Goal: Find specific page/section: Find specific page/section

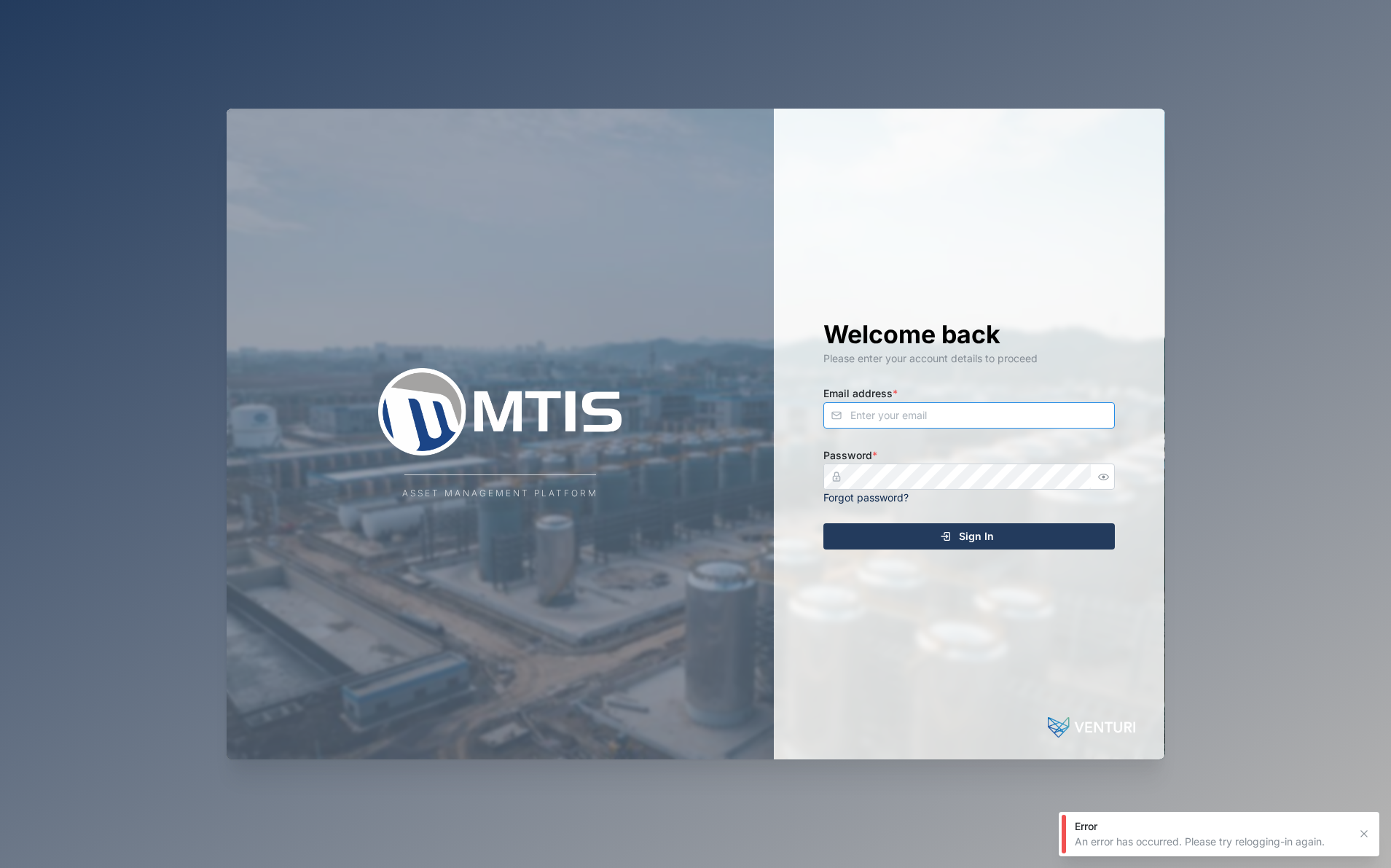
type input "[EMAIL_ADDRESS][DOMAIN_NAME]"
click at [969, 535] on button "Sign In" at bounding box center [969, 536] width 291 height 26
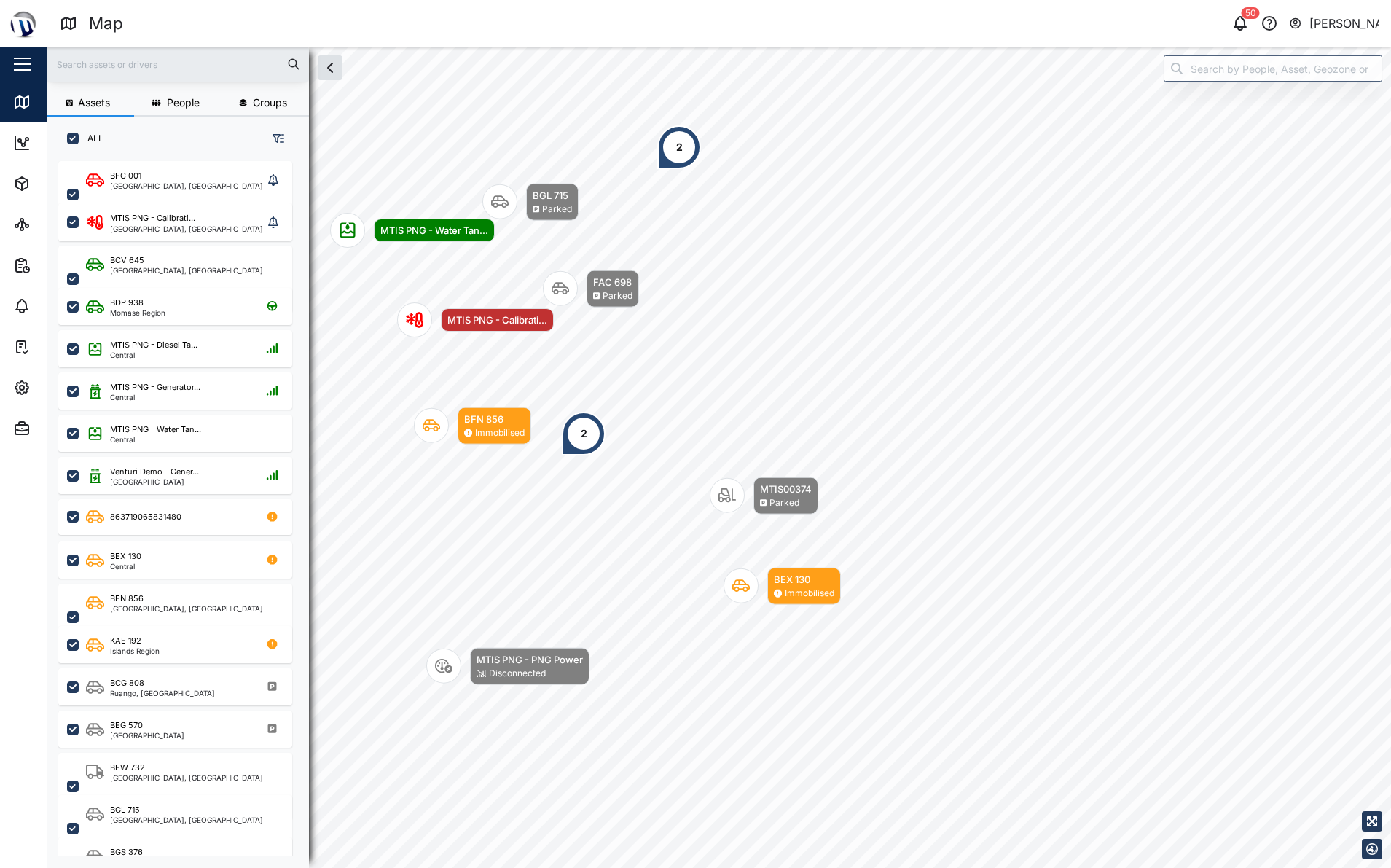
click at [681, 136] on div "2" at bounding box center [679, 146] width 44 height 44
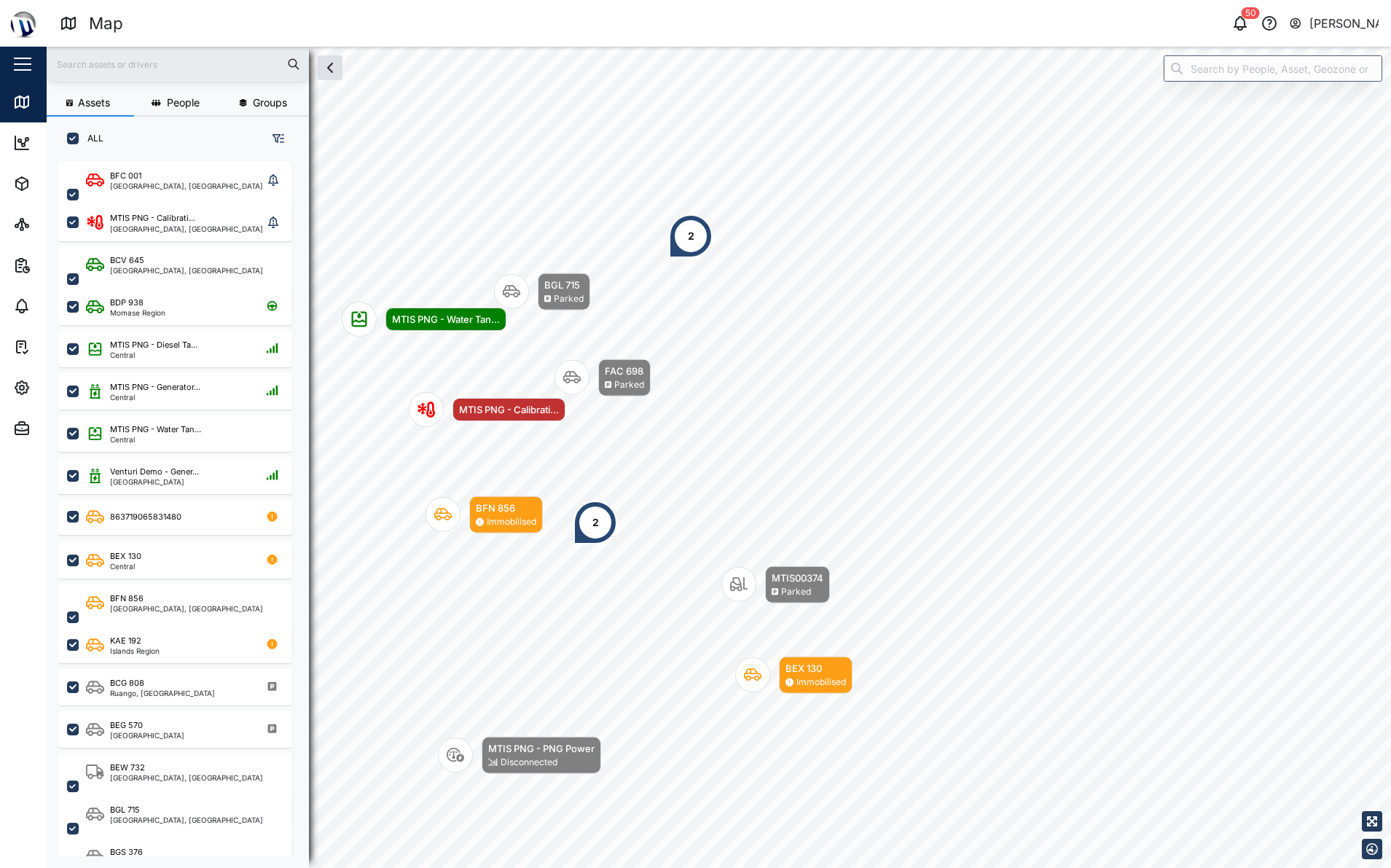
click at [674, 242] on div "2" at bounding box center [690, 236] width 44 height 44
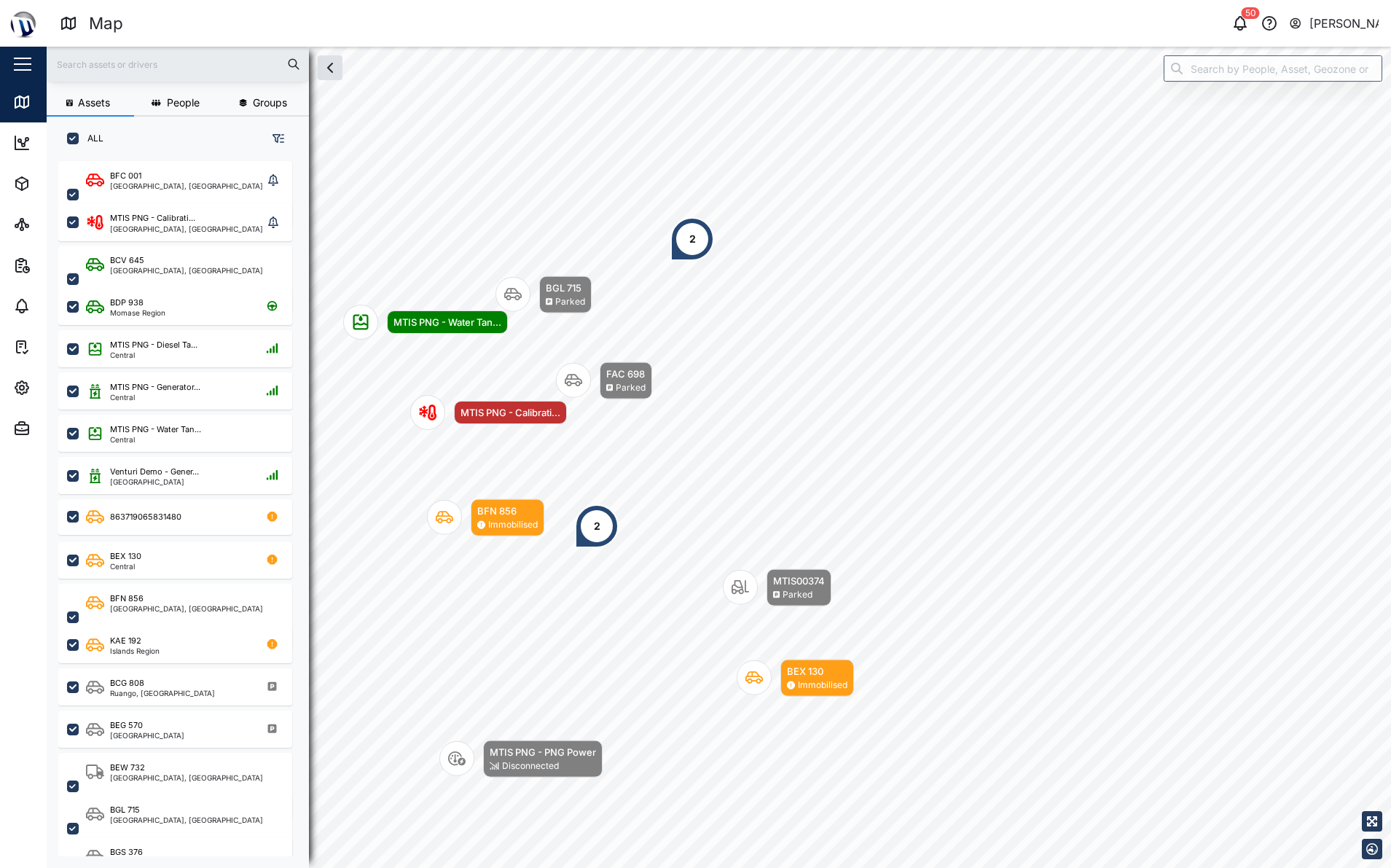
click at [683, 240] on div "2" at bounding box center [692, 238] width 44 height 44
click at [693, 238] on div "2" at bounding box center [697, 238] width 7 height 16
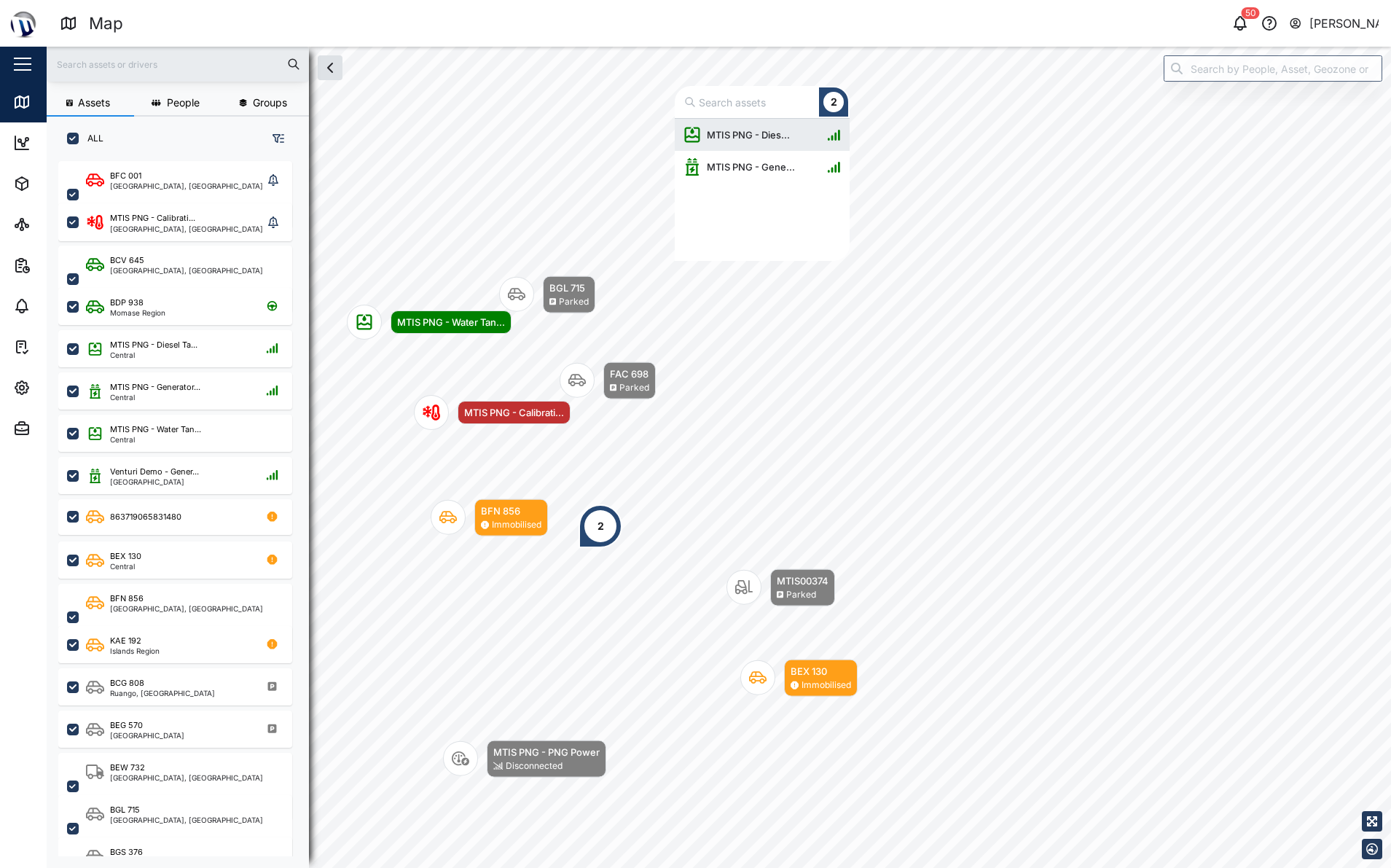
scroll to position [131, 164]
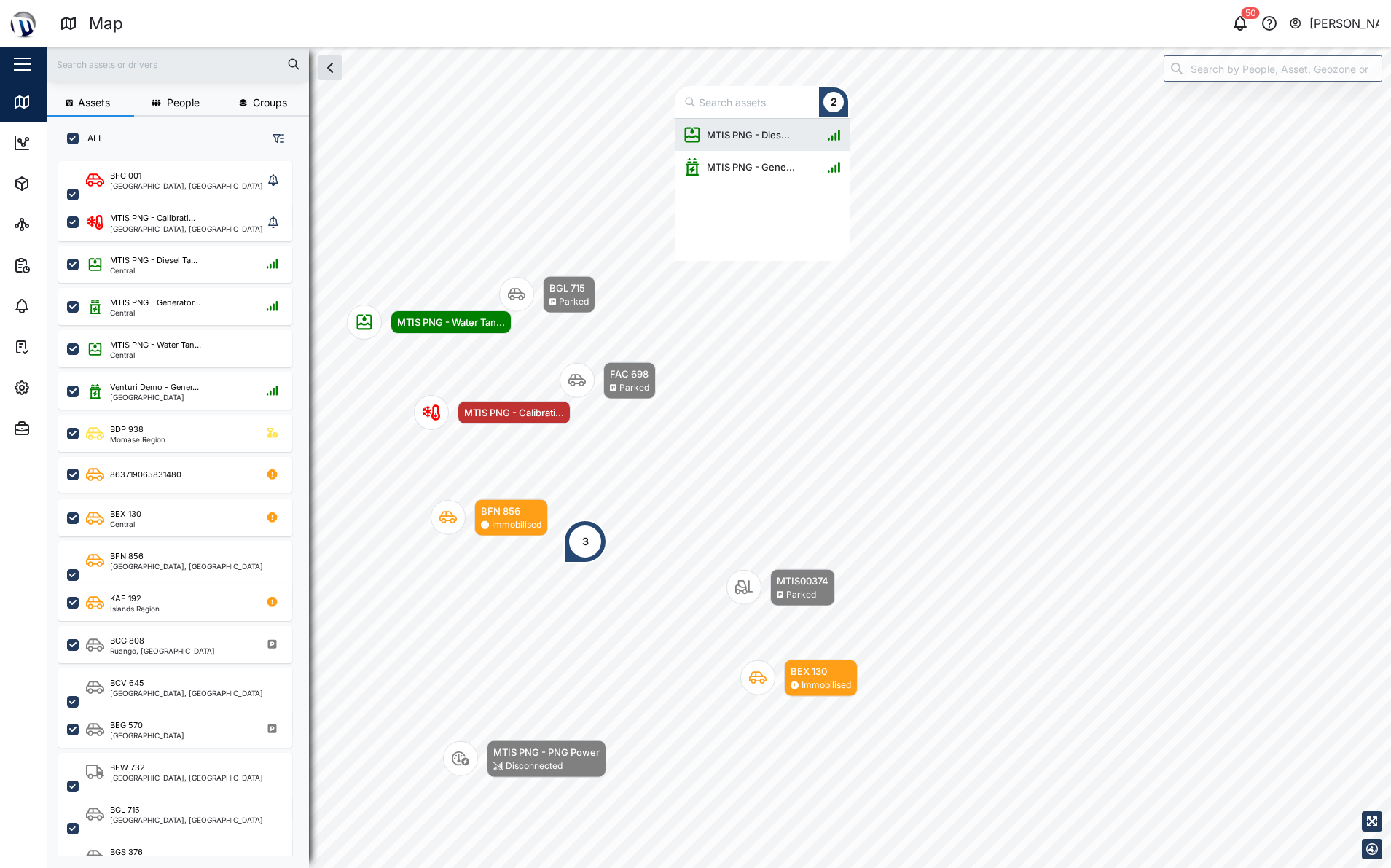
click at [584, 539] on div "3" at bounding box center [585, 540] width 7 height 16
click at [202, 74] on input "text" at bounding box center [178, 64] width 245 height 22
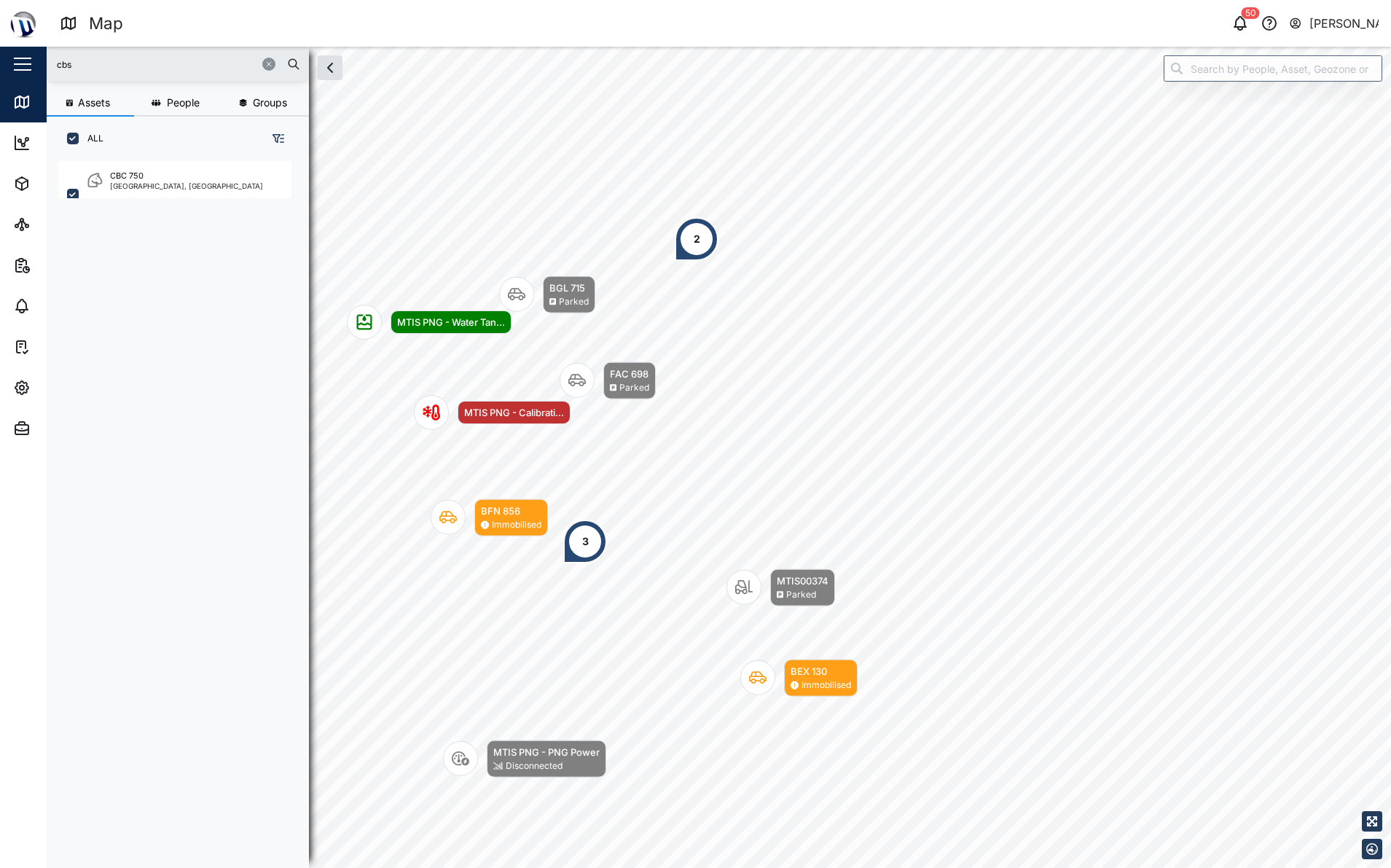
type input "cbs"
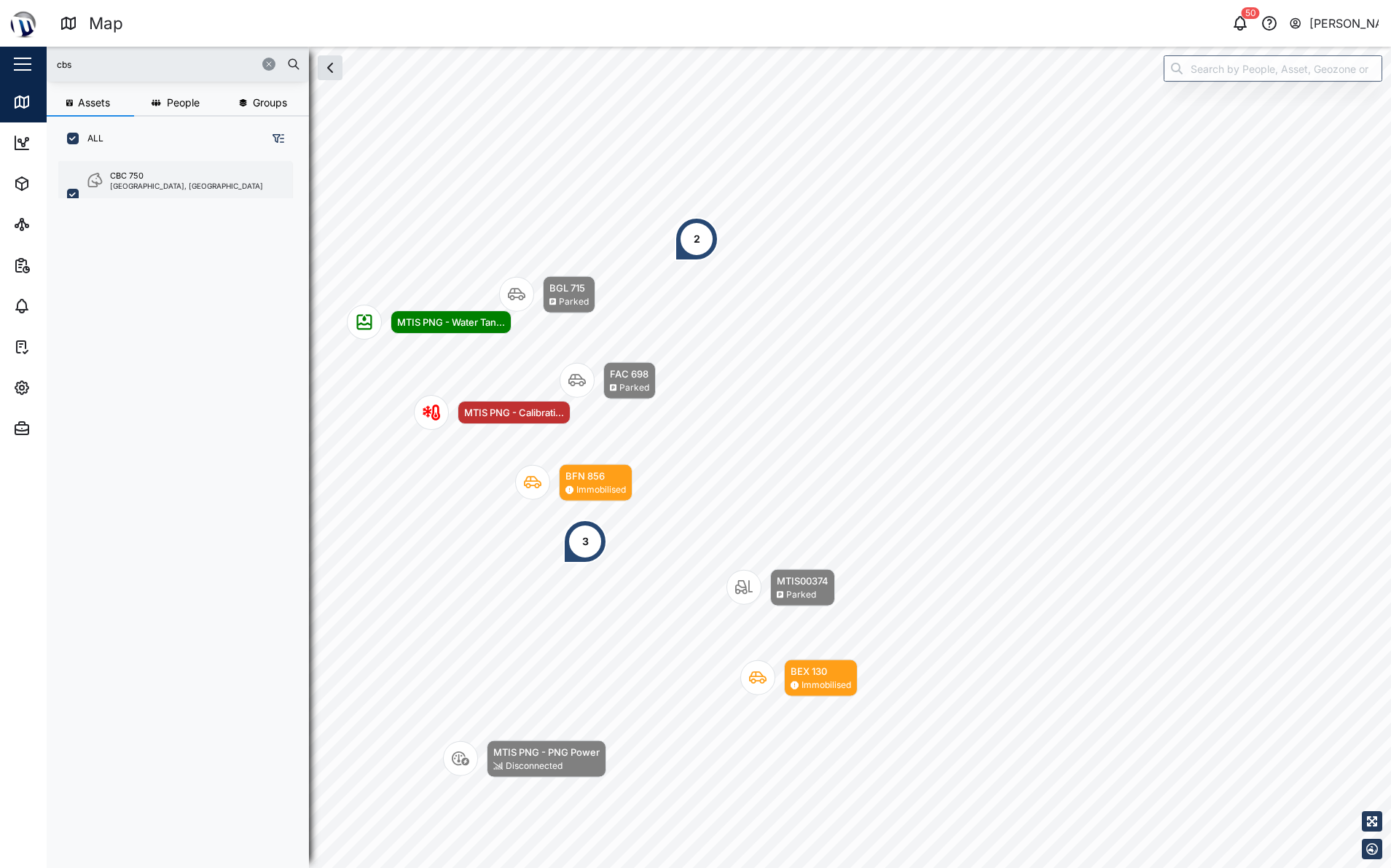
drag, startPoint x: 202, startPoint y: 90, endPoint x: 129, endPoint y: 189, distance: 123.0
click at [129, 189] on div "[GEOGRAPHIC_DATA], [GEOGRAPHIC_DATA]" at bounding box center [186, 185] width 153 height 7
